Goal: Task Accomplishment & Management: Manage account settings

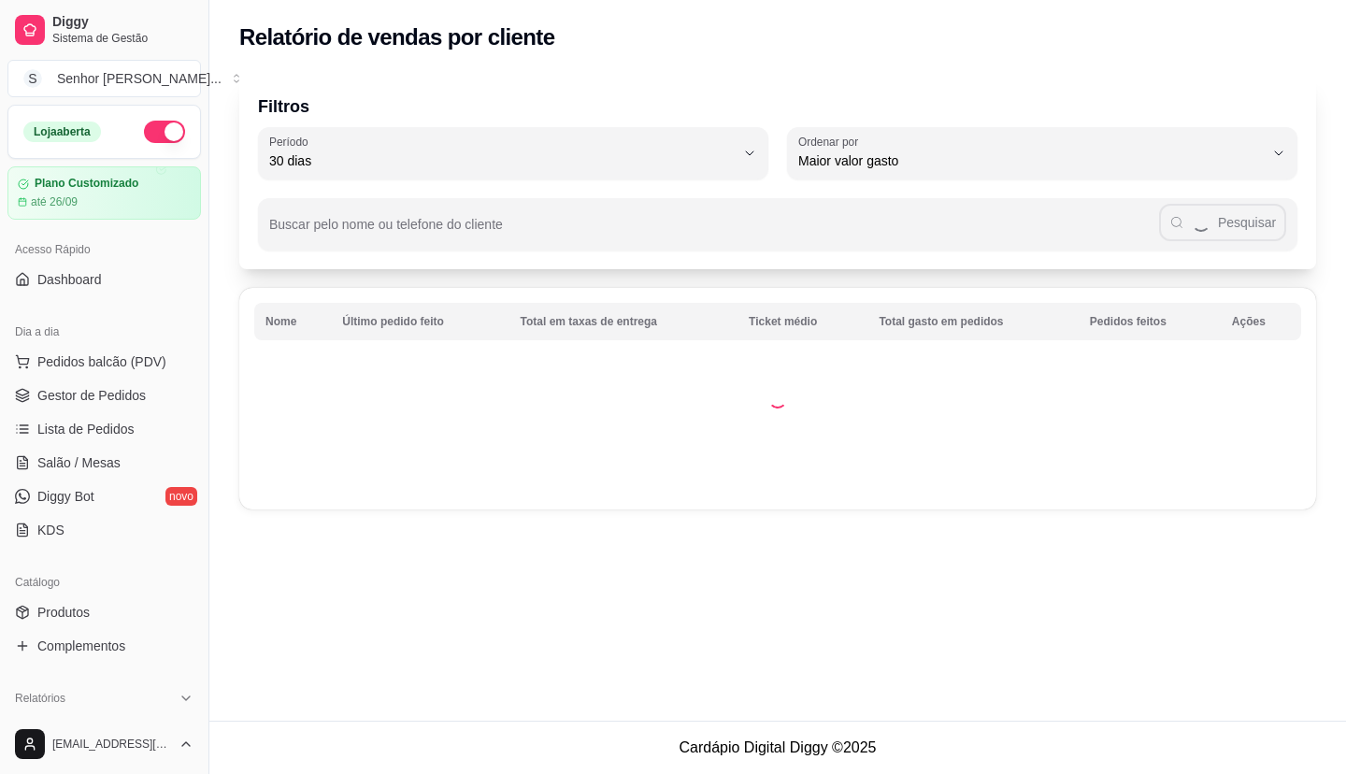
select select "30"
select select "HIGHEST_TOTAL_SPENT_WITH_ORDERS"
click at [85, 719] on span "Relatórios de vendas" at bounding box center [98, 728] width 123 height 19
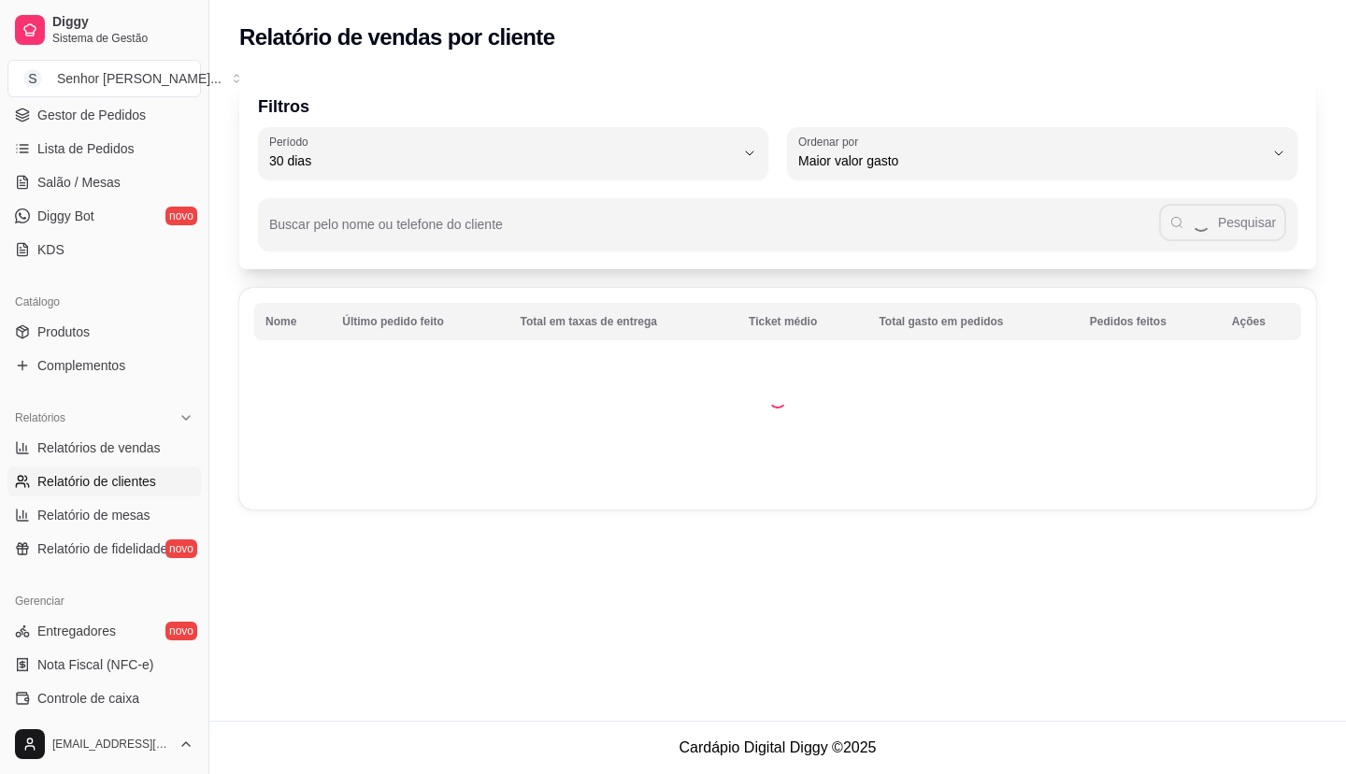
select select "ALL"
select select "0"
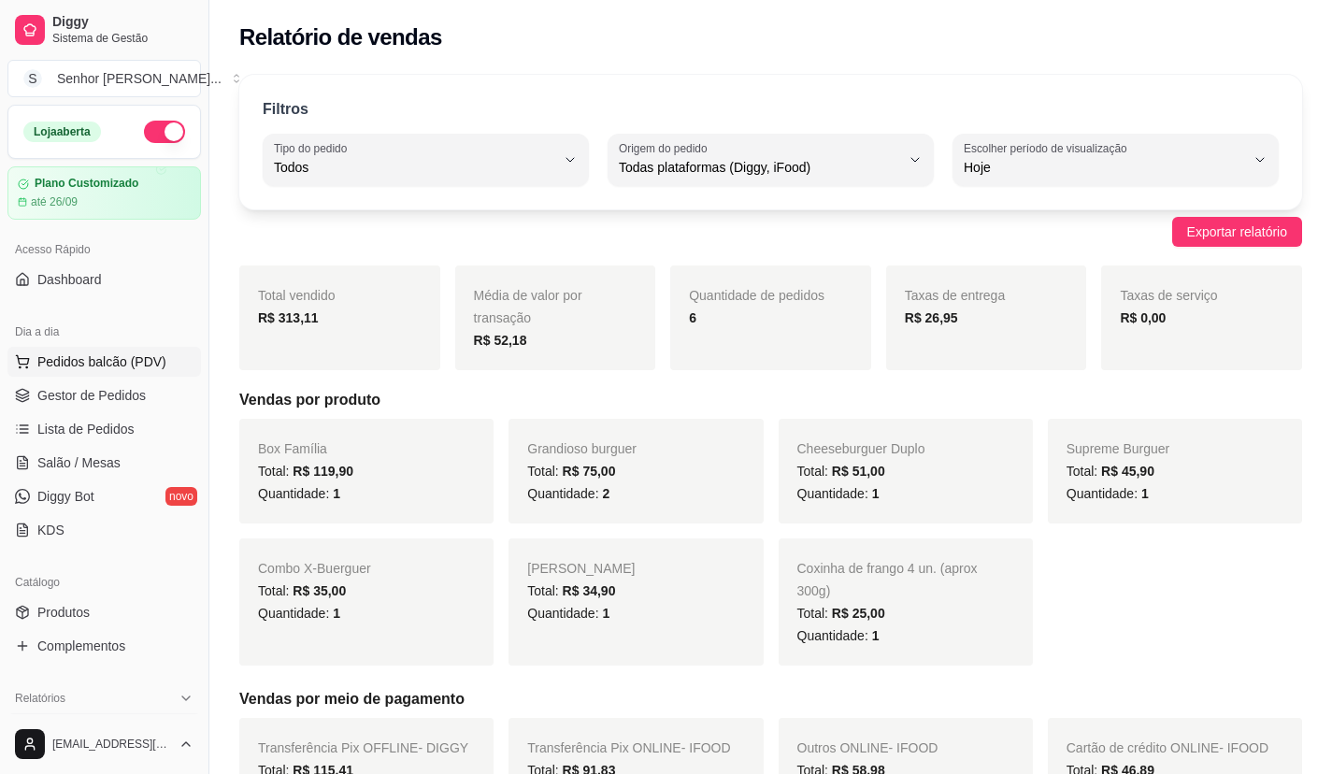
click at [130, 351] on button "Pedidos balcão (PDV)" at bounding box center [104, 362] width 194 height 30
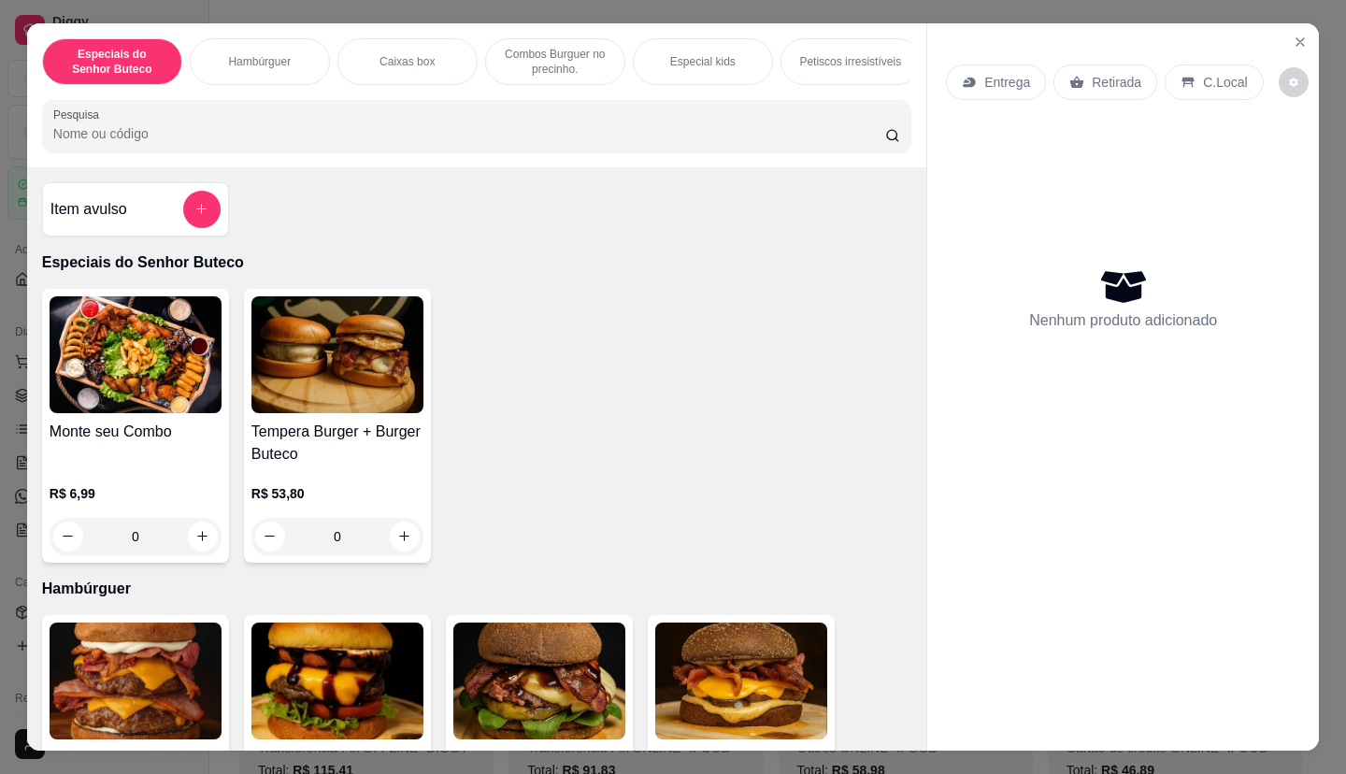
click at [1280, 24] on div "Entrega Retirada C.Local Nenhum produto adicionado" at bounding box center [1123, 371] width 392 height 697
click at [1300, 35] on icon "Close" at bounding box center [1300, 42] width 15 height 15
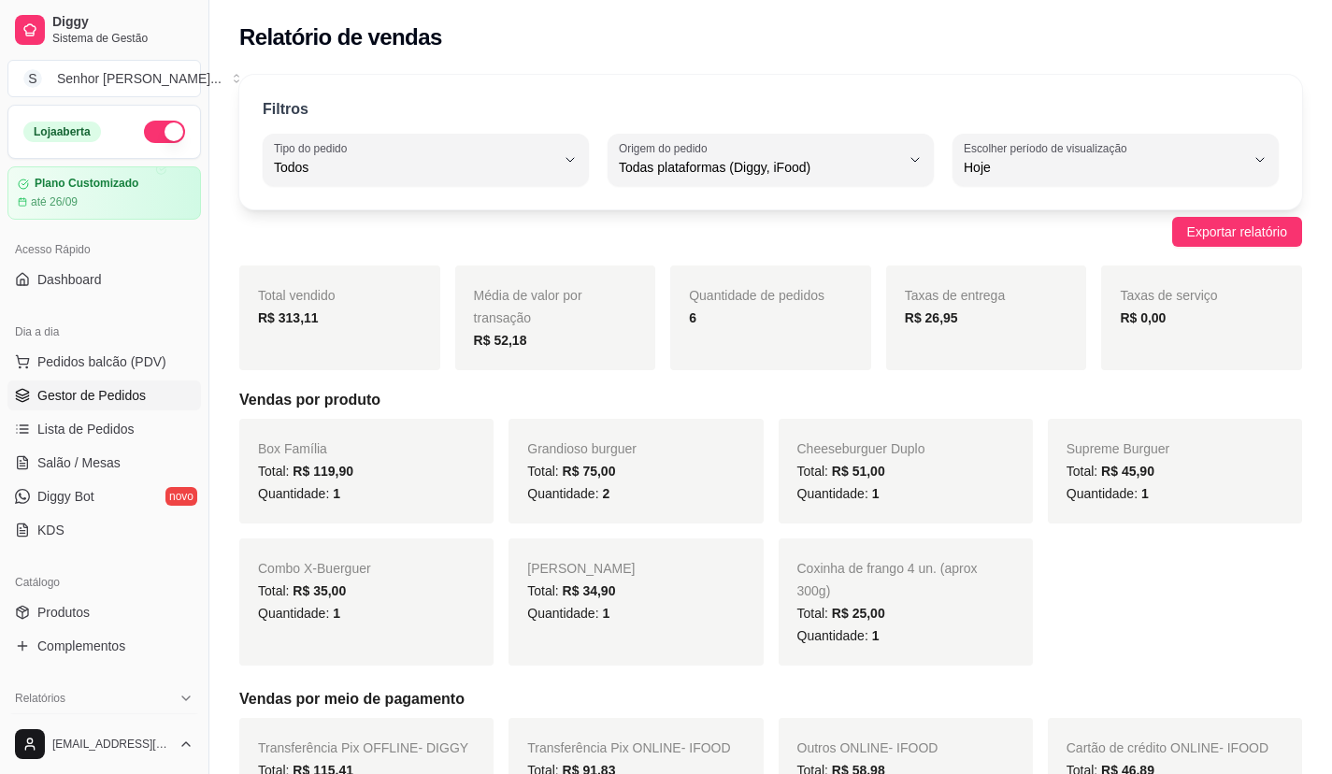
click at [100, 401] on span "Gestor de Pedidos" at bounding box center [91, 395] width 108 height 19
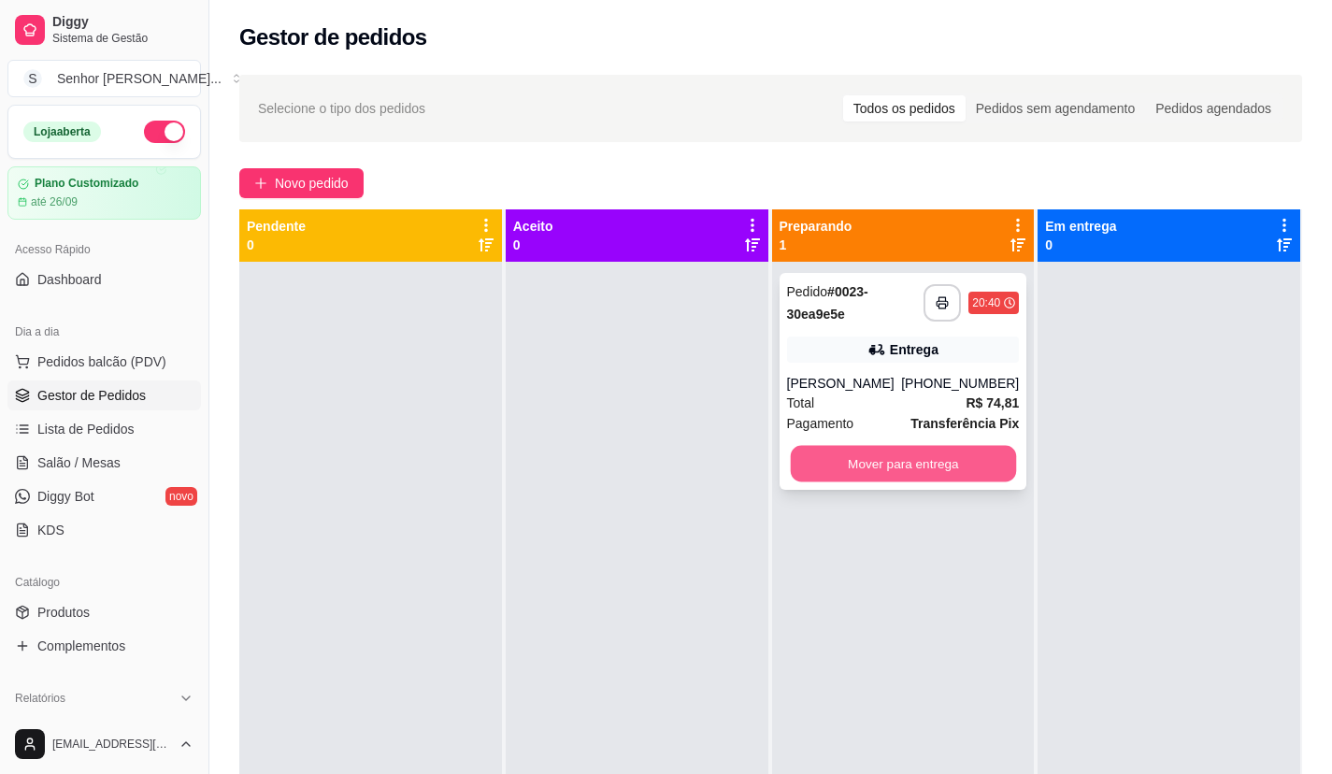
click at [929, 480] on button "Mover para entrega" at bounding box center [902, 464] width 225 height 36
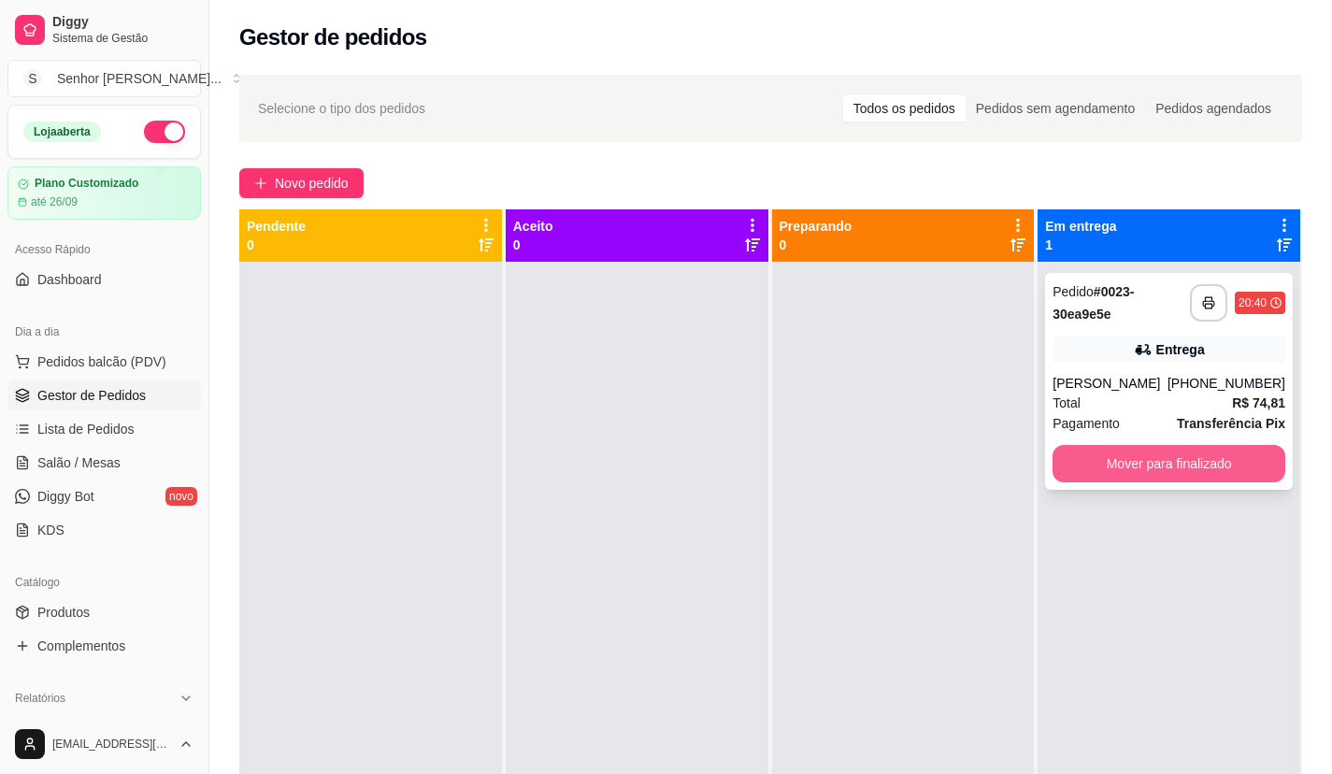
click at [1163, 480] on button "Mover para finalizado" at bounding box center [1169, 463] width 233 height 37
